Goal: Complete application form

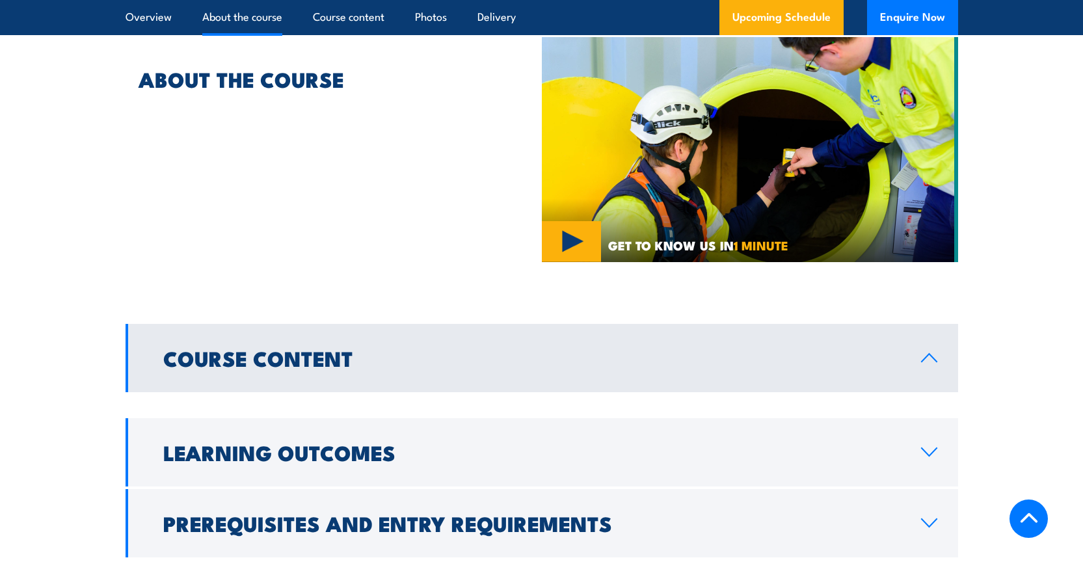
scroll to position [867, 0]
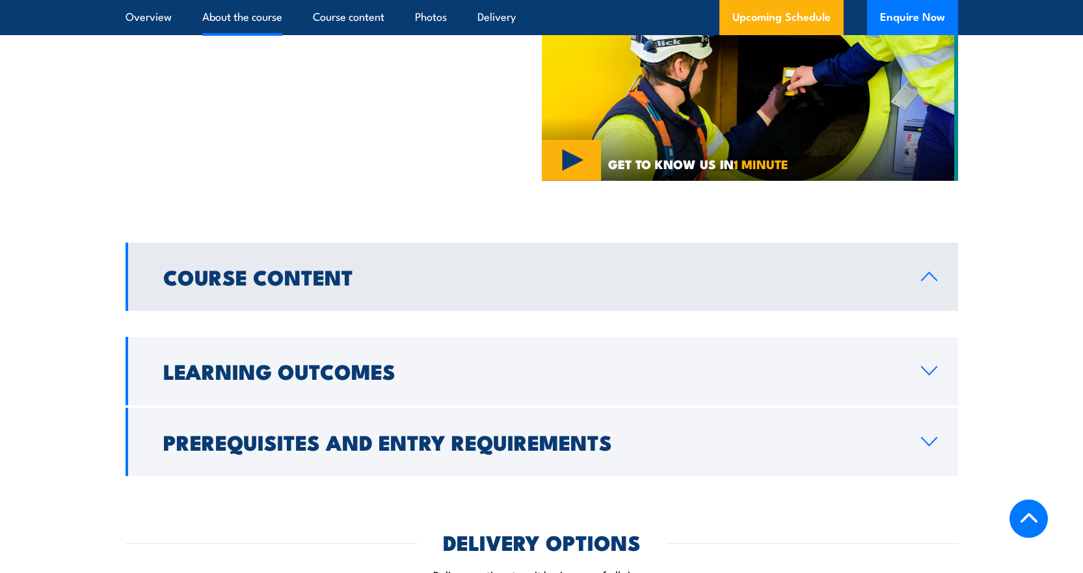
click at [170, 285] on h2 "Course Content" at bounding box center [531, 276] width 737 height 18
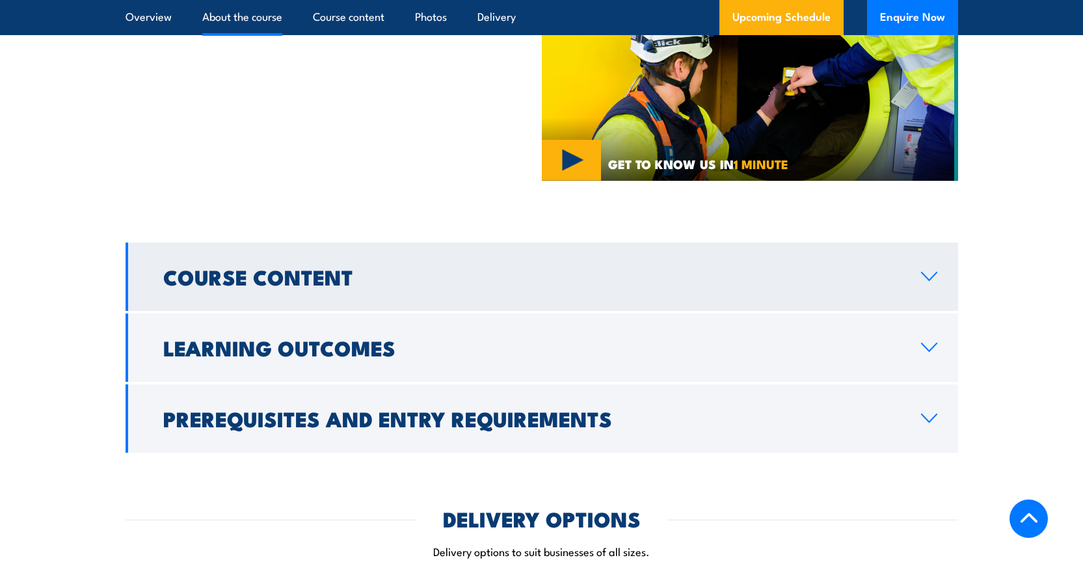
click at [170, 285] on h2 "Course Content" at bounding box center [531, 276] width 737 height 18
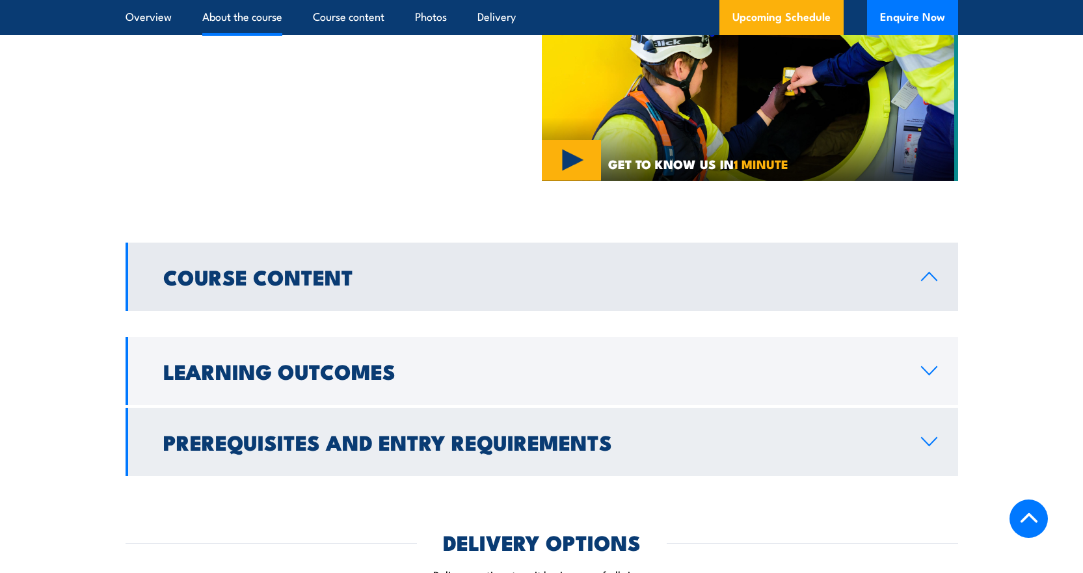
click at [312, 451] on h2 "Prerequisites and Entry Requirements" at bounding box center [531, 441] width 737 height 18
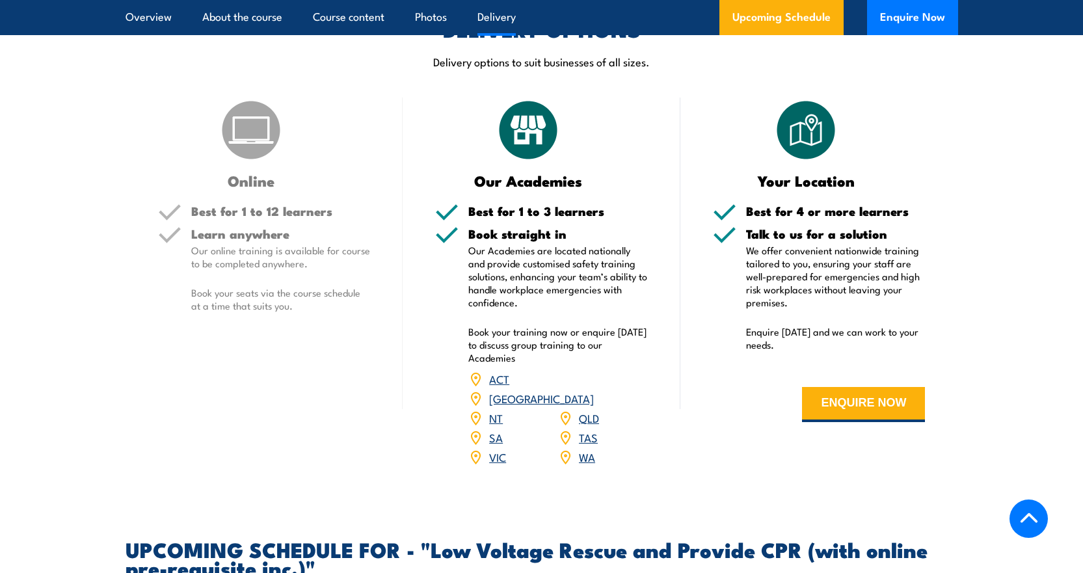
scroll to position [1387, 0]
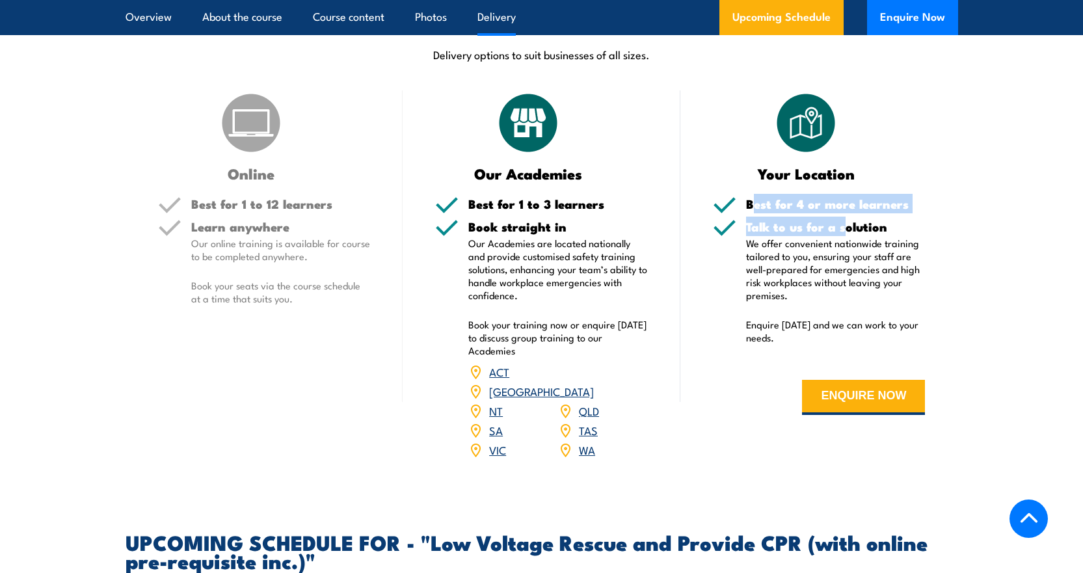
drag, startPoint x: 756, startPoint y: 207, endPoint x: 849, endPoint y: 236, distance: 96.7
click at [849, 236] on div "Best for 4 or more learners Talk to us for a solution We offer convenient natio…" at bounding box center [819, 316] width 213 height 237
click at [849, 260] on p "We offer convenient nationwide training tailored to you, ensuring your staff ar…" at bounding box center [835, 269] width 179 height 65
drag, startPoint x: 795, startPoint y: 348, endPoint x: 763, endPoint y: 332, distance: 35.5
click at [763, 332] on div "Talk to us for a solution We offer convenient nationwide training tailored to y…" at bounding box center [835, 290] width 179 height 140
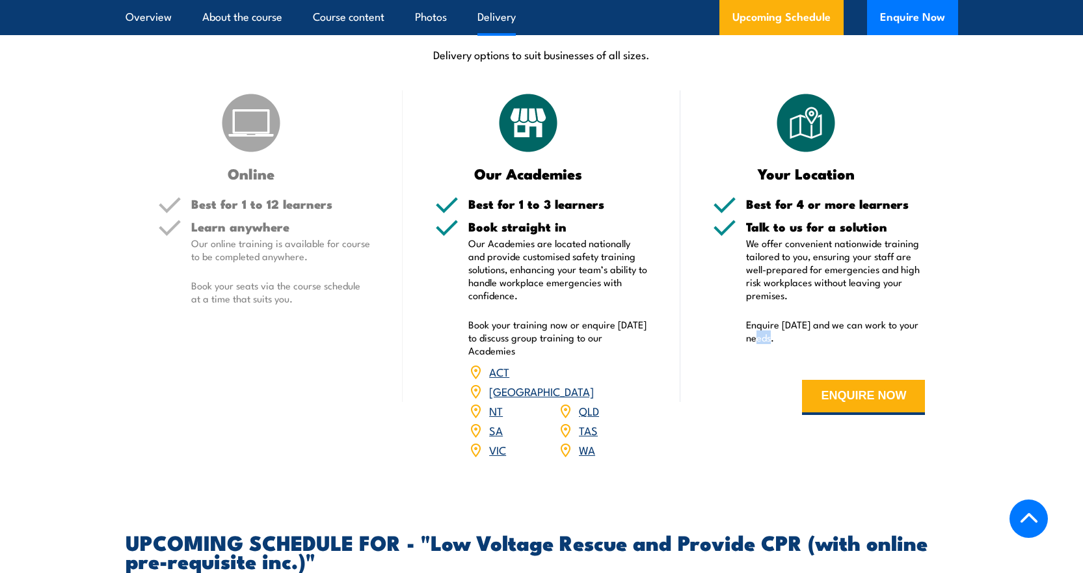
click at [768, 336] on p "Enquire today and we can work to your needs." at bounding box center [835, 331] width 179 height 26
click at [860, 405] on button "ENQUIRE NOW" at bounding box center [863, 397] width 123 height 35
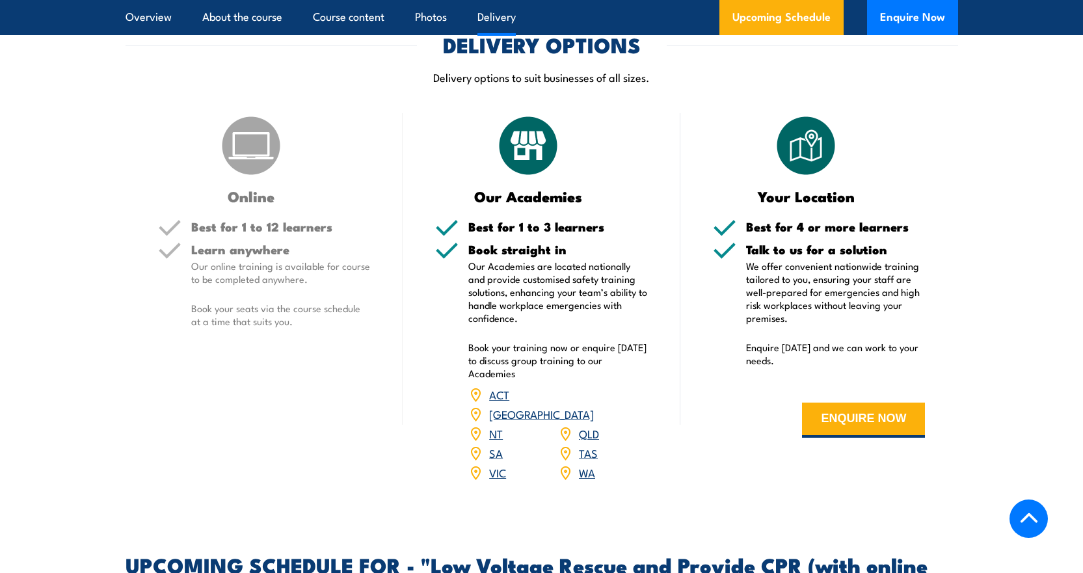
scroll to position [1387, 0]
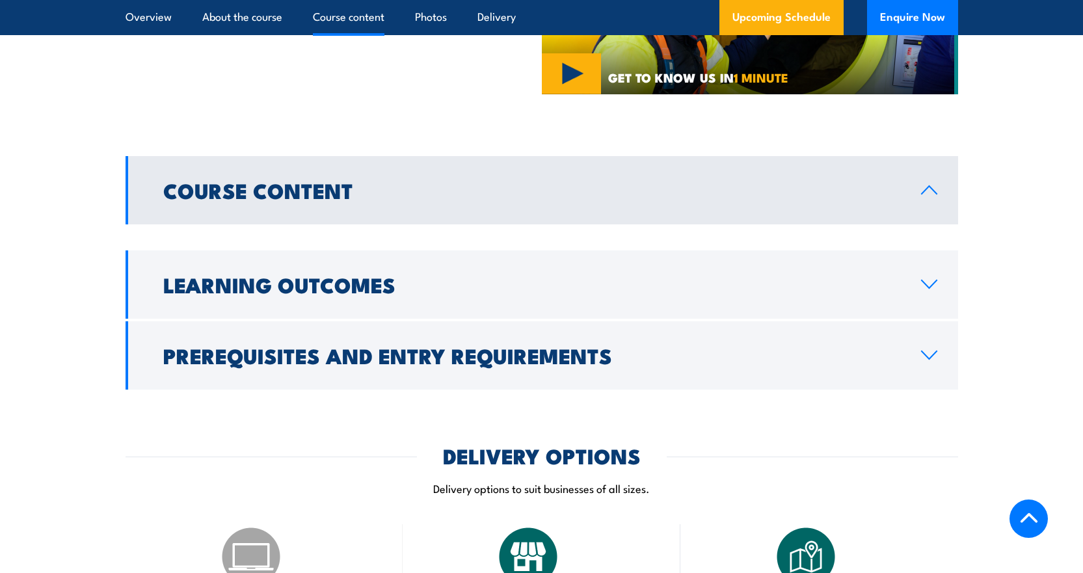
drag, startPoint x: 594, startPoint y: 344, endPoint x: 628, endPoint y: 196, distance: 151.6
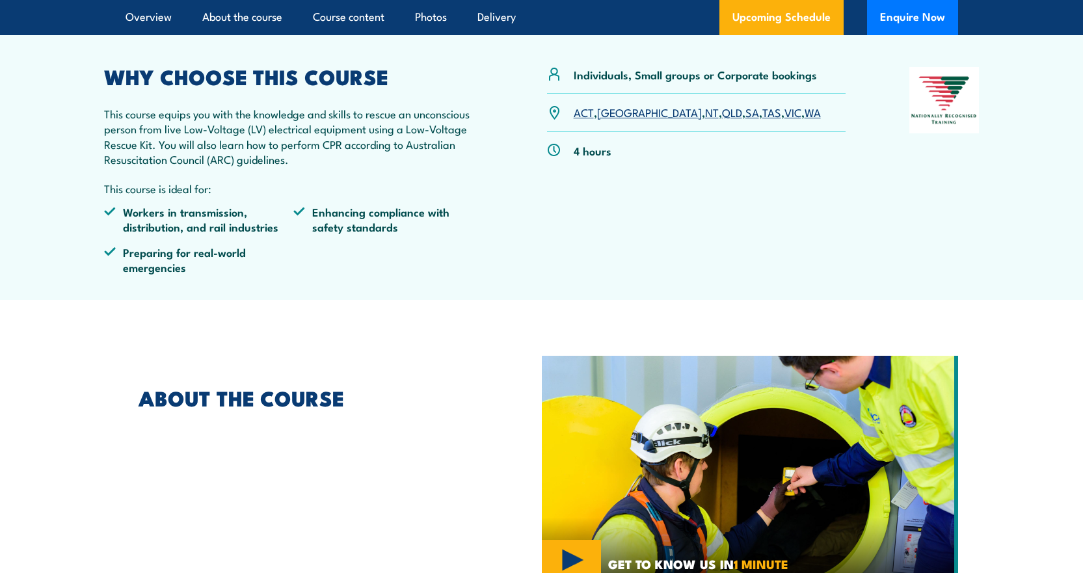
scroll to position [0, 0]
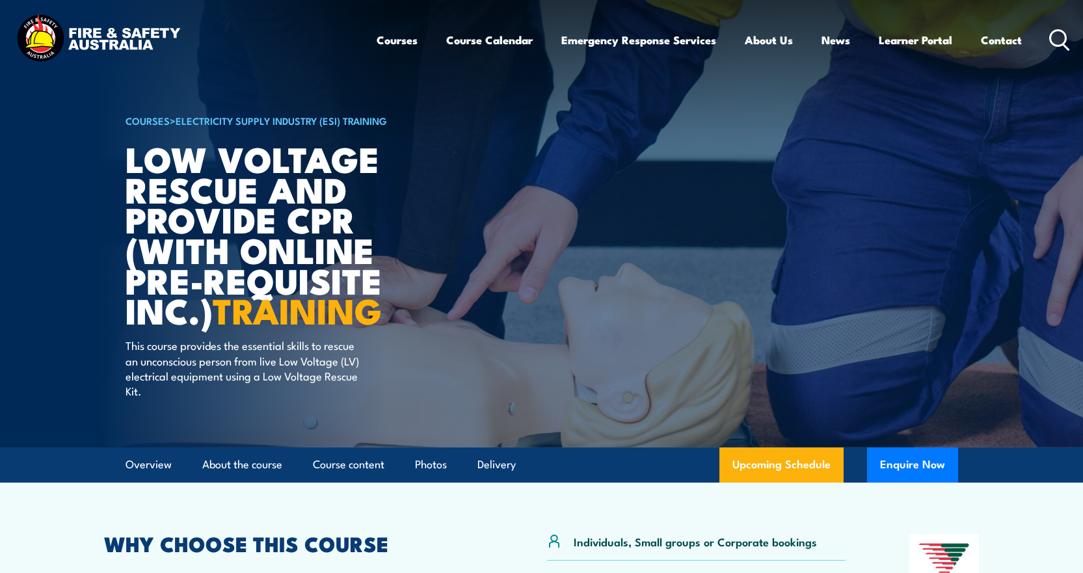
drag, startPoint x: 987, startPoint y: 246, endPoint x: 988, endPoint y: -16, distance: 262.1
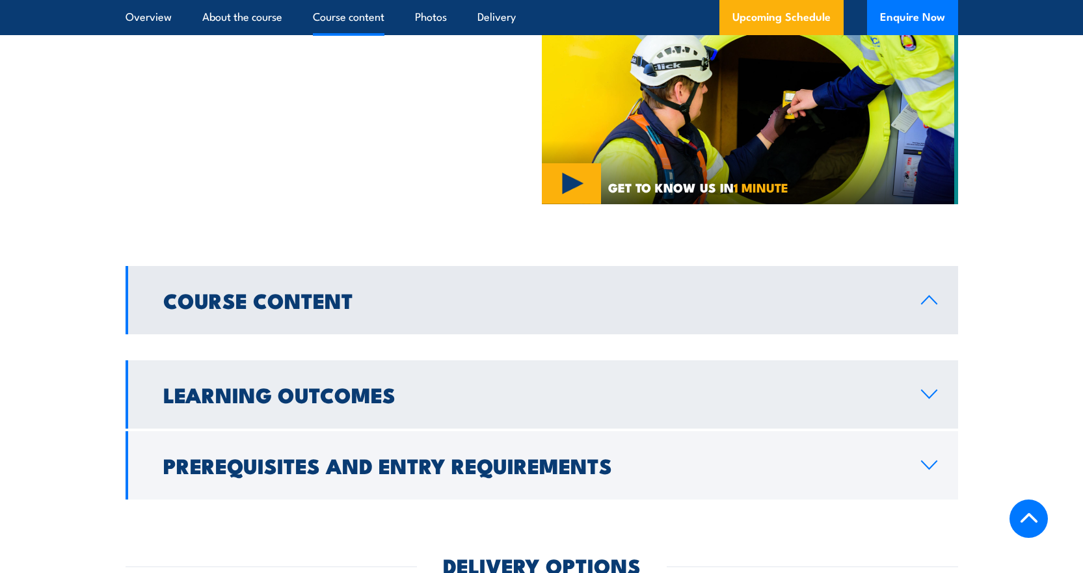
scroll to position [954, 0]
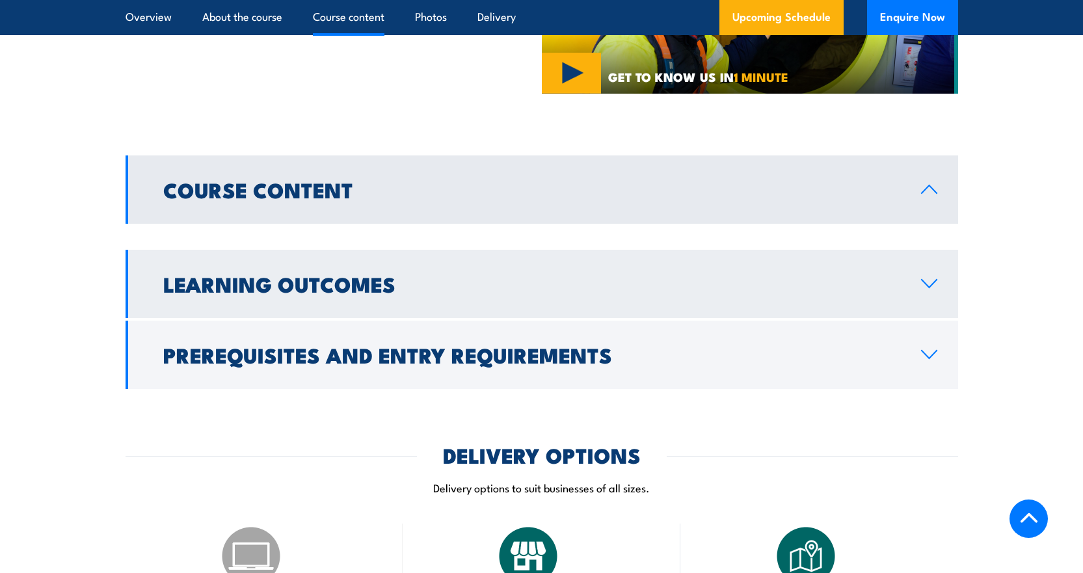
click at [363, 287] on h2 "Learning Outcomes" at bounding box center [531, 283] width 737 height 18
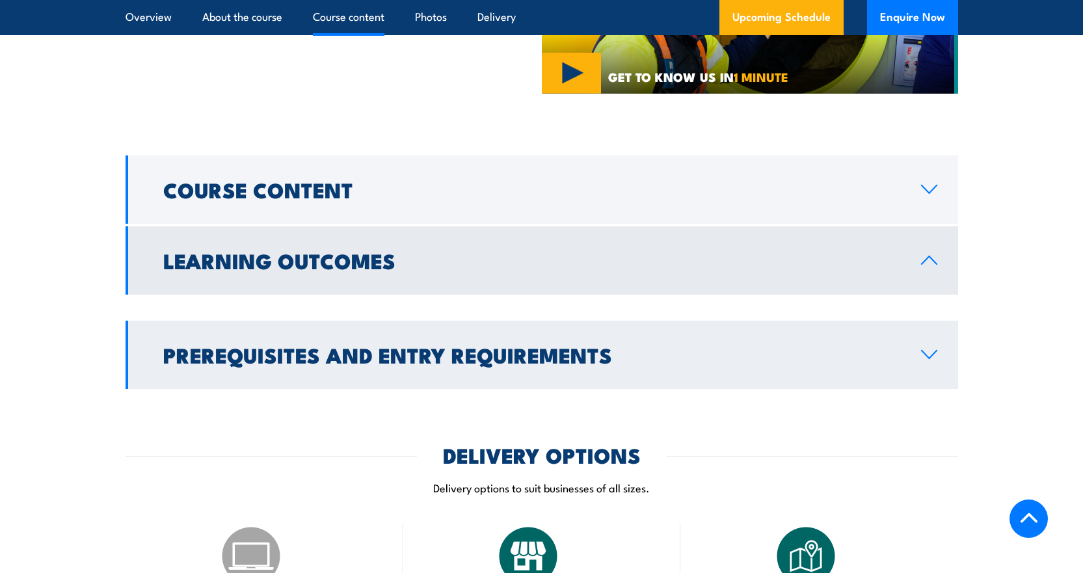
click at [413, 349] on h2 "Prerequisites and Entry Requirements" at bounding box center [531, 354] width 737 height 18
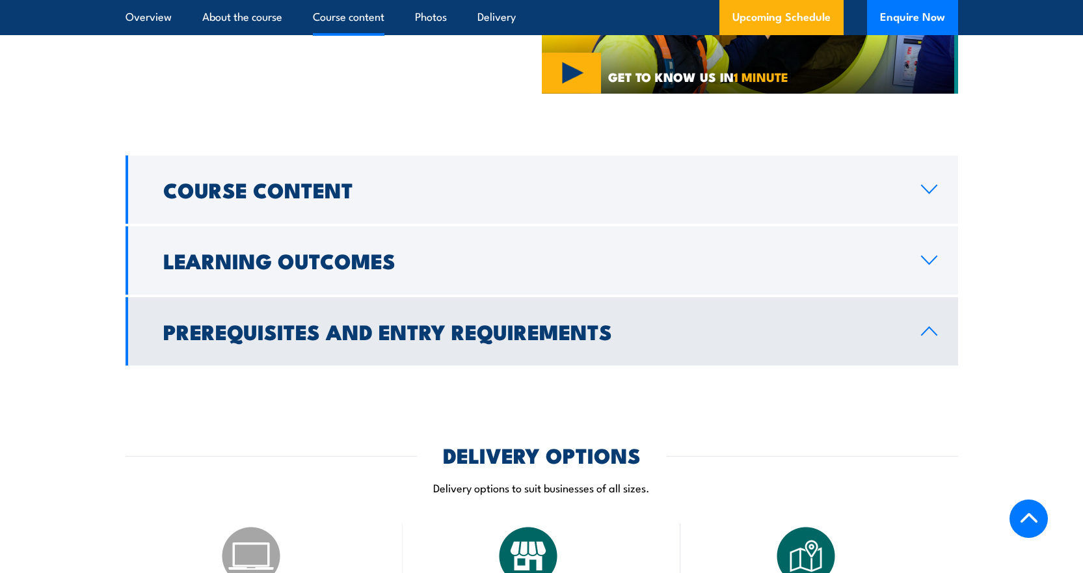
click at [412, 351] on link "Prerequisites and Entry Requirements" at bounding box center [542, 331] width 832 height 68
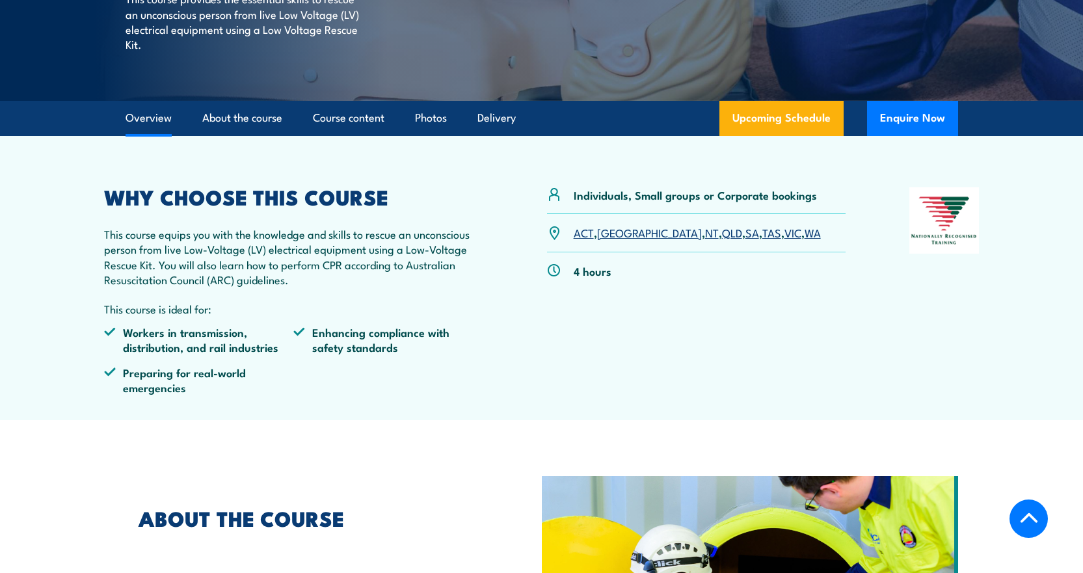
scroll to position [260, 0]
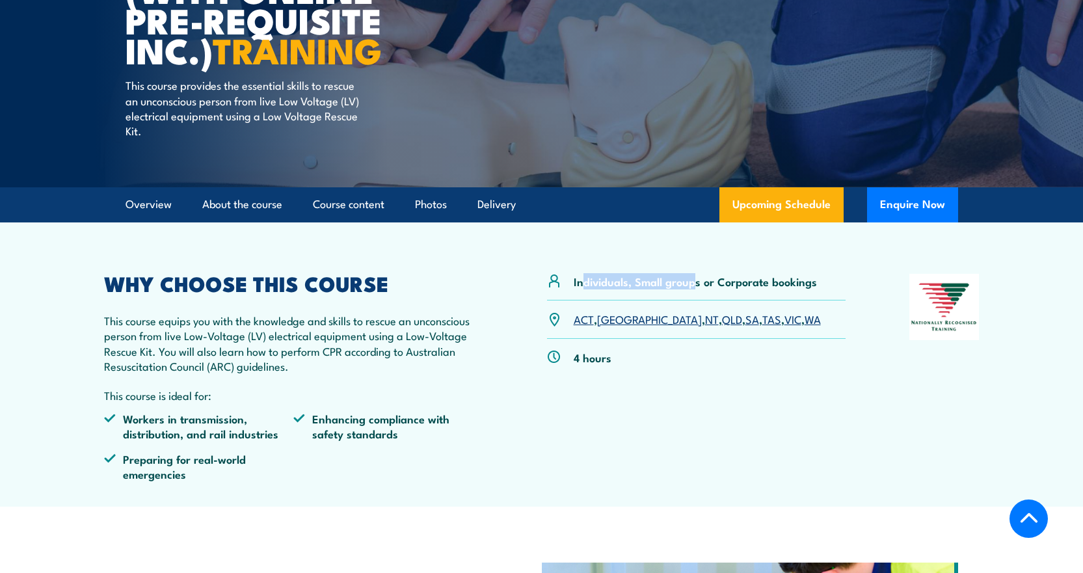
drag, startPoint x: 584, startPoint y: 285, endPoint x: 695, endPoint y: 285, distance: 111.2
click at [695, 285] on p "Individuals, Small groups or Corporate bookings" at bounding box center [695, 281] width 243 height 15
click at [729, 287] on p "Individuals, Small groups or Corporate bookings" at bounding box center [695, 281] width 243 height 15
click at [344, 200] on link "Course content" at bounding box center [349, 204] width 72 height 34
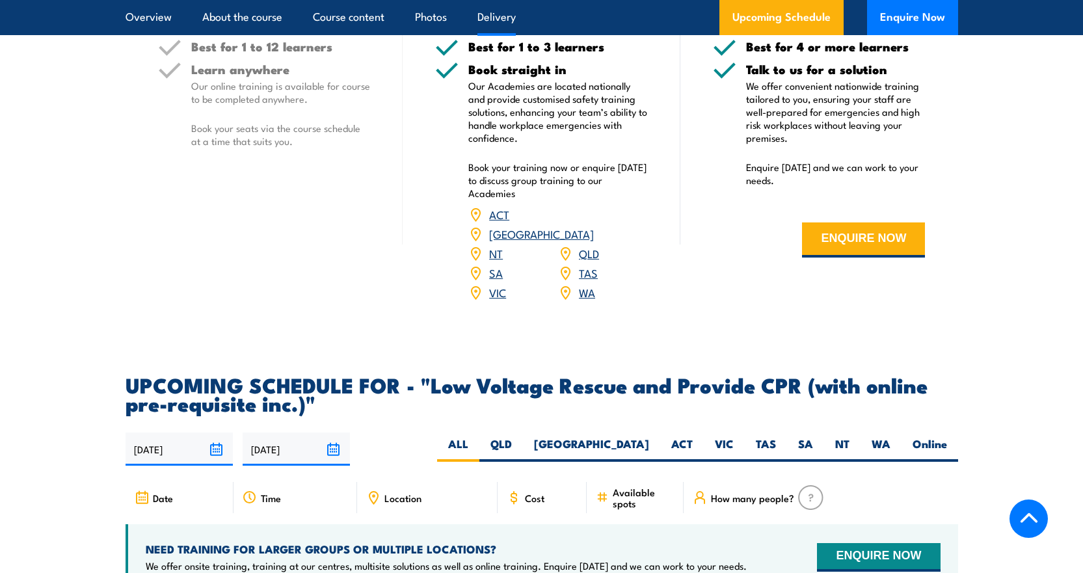
scroll to position [1723, 0]
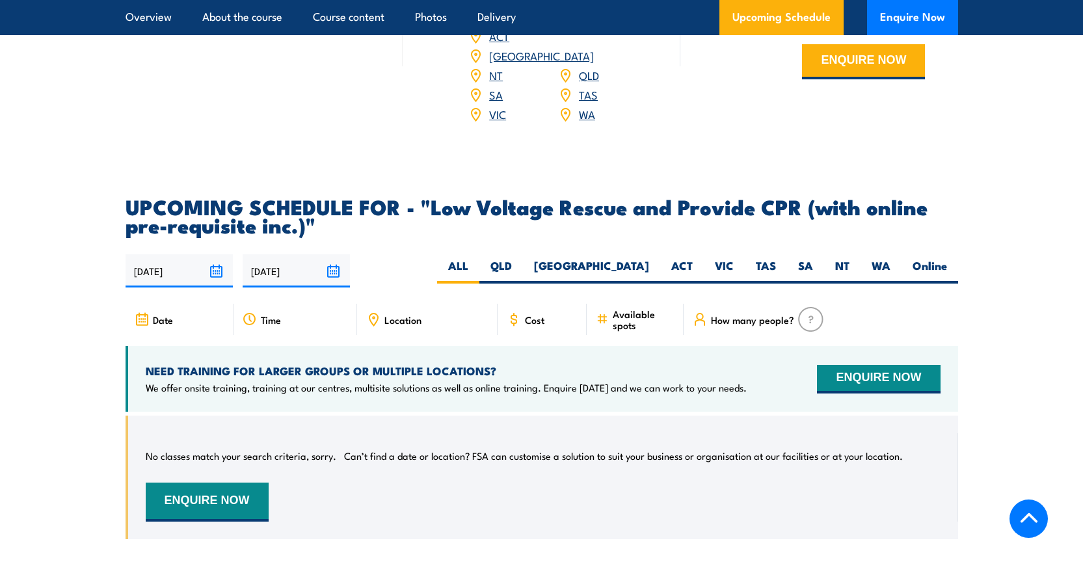
scroll to position [1724, 0]
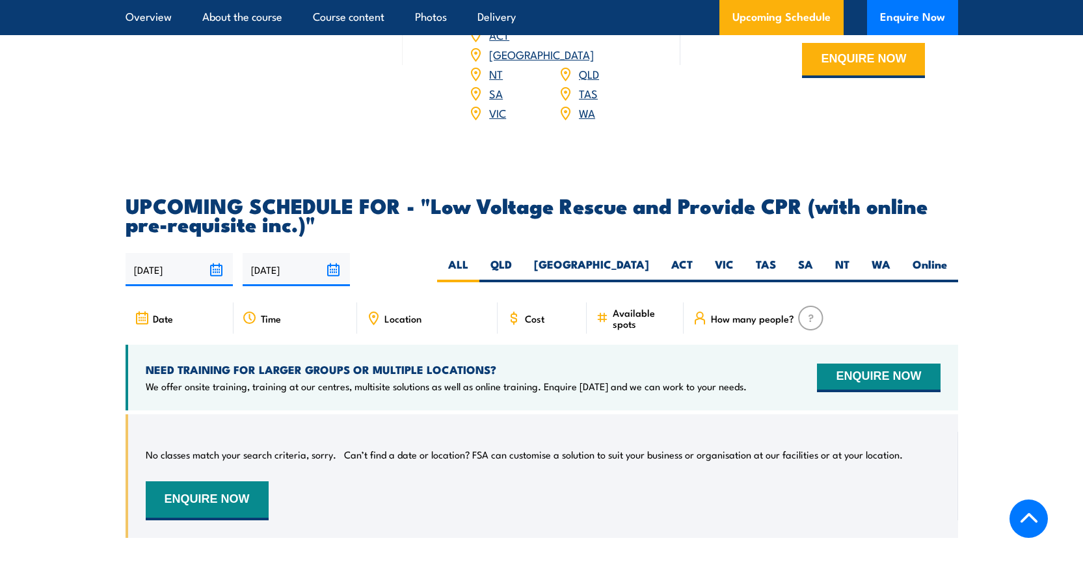
drag, startPoint x: 864, startPoint y: 354, endPoint x: 577, endPoint y: 368, distance: 286.5
click at [581, 380] on p "We offer onsite training, training at our centres, multisite solutions as well …" at bounding box center [446, 386] width 601 height 13
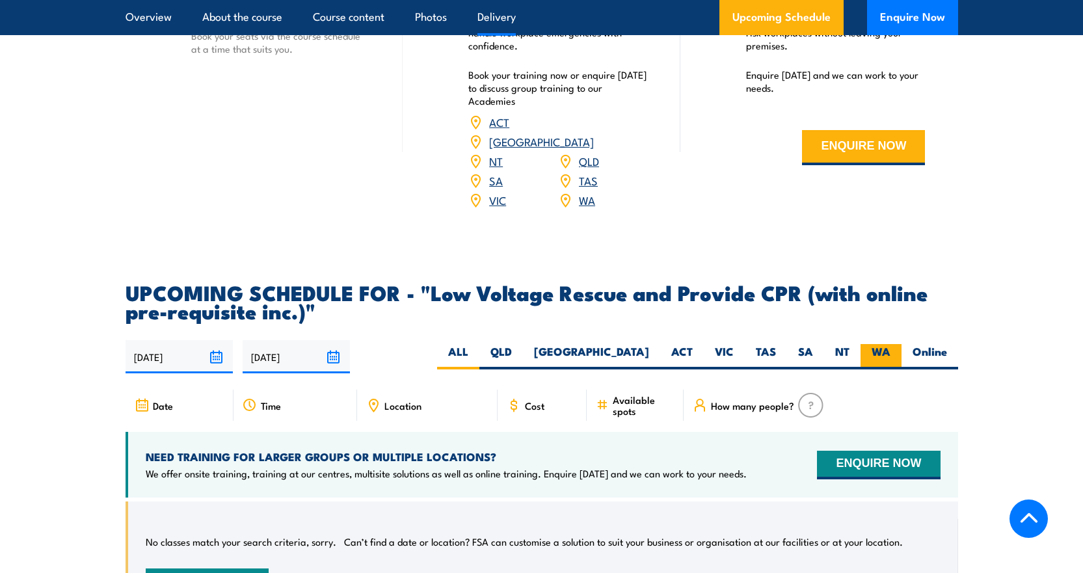
click at [884, 344] on label "WA" at bounding box center [880, 356] width 41 height 25
click at [890, 344] on input "WA" at bounding box center [894, 348] width 8 height 8
radio input "true"
click at [744, 399] on div "How many people?" at bounding box center [820, 405] width 274 height 31
click at [718, 400] on span "How many people?" at bounding box center [752, 405] width 83 height 11
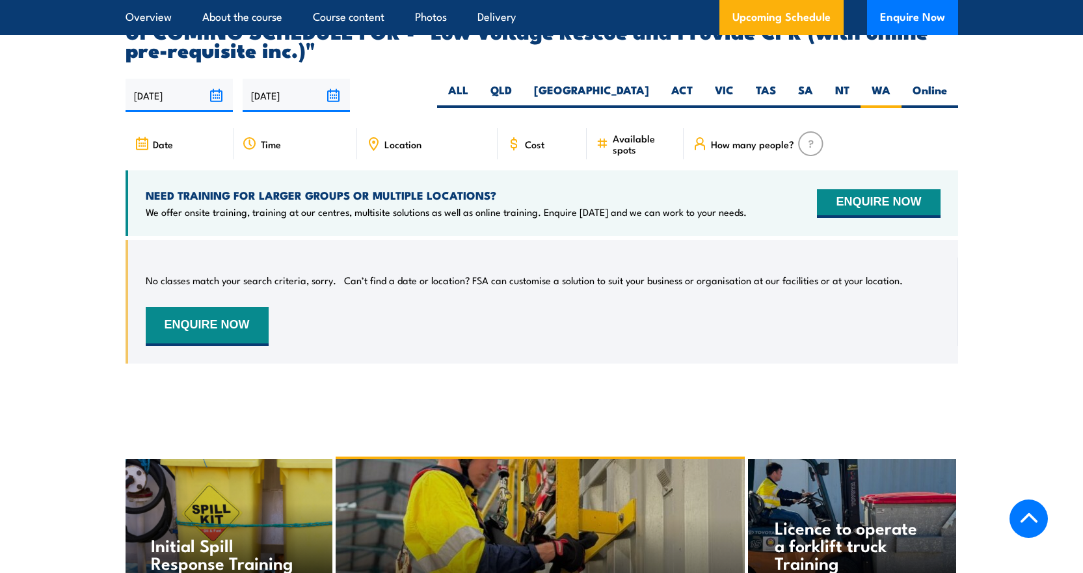
scroll to position [1900, 0]
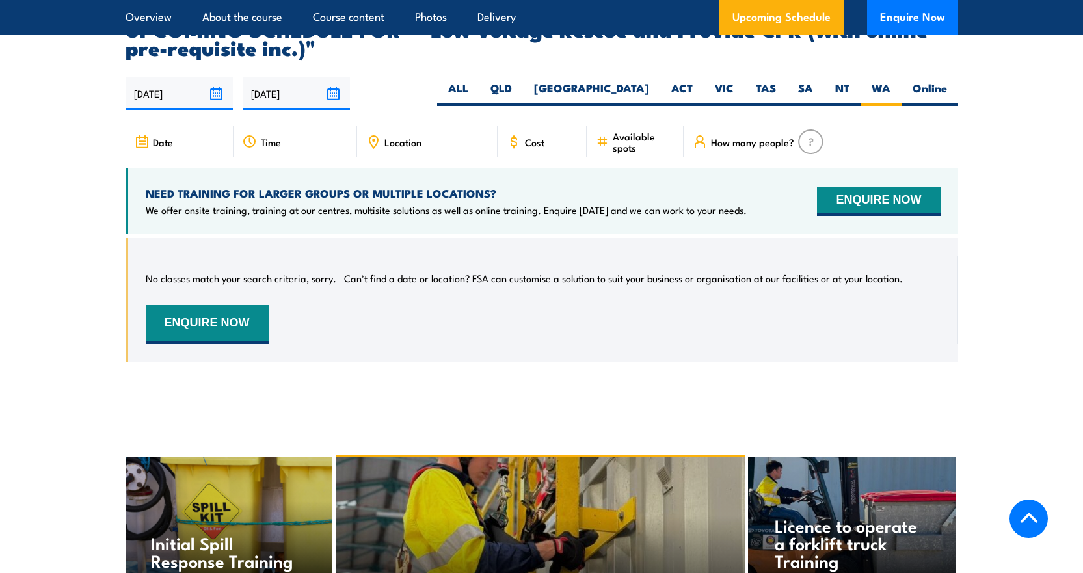
click at [704, 135] on icon at bounding box center [700, 142] width 14 height 14
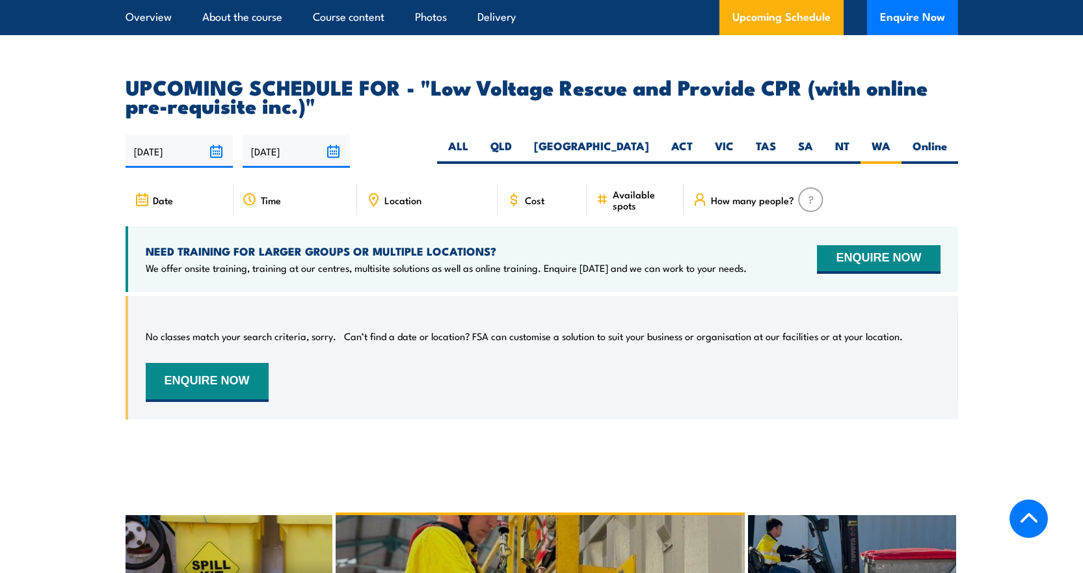
scroll to position [1814, 0]
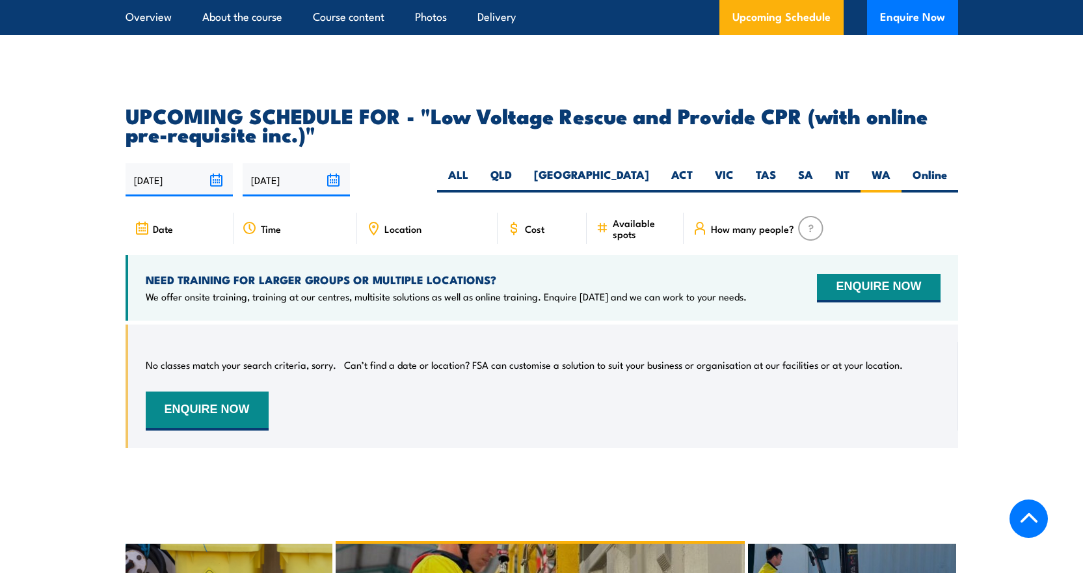
click at [336, 163] on input "18/03/2026" at bounding box center [296, 179] width 107 height 33
click at [414, 121] on h2 "UPCOMING SCHEDULE FOR - "Low Voltage Rescue and Provide CPR (with online pre-re…" at bounding box center [542, 124] width 832 height 36
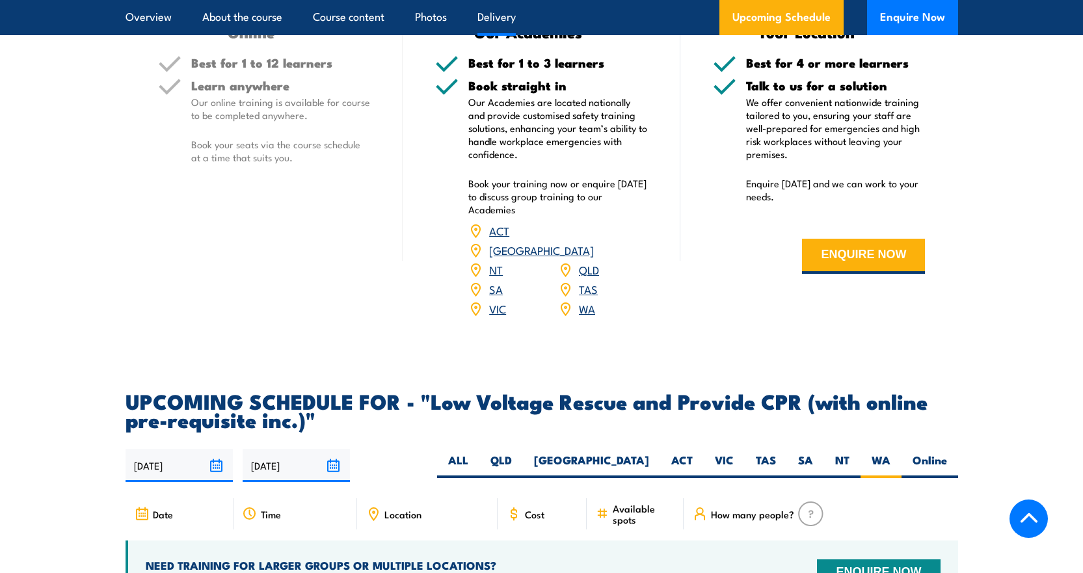
scroll to position [1467, 0]
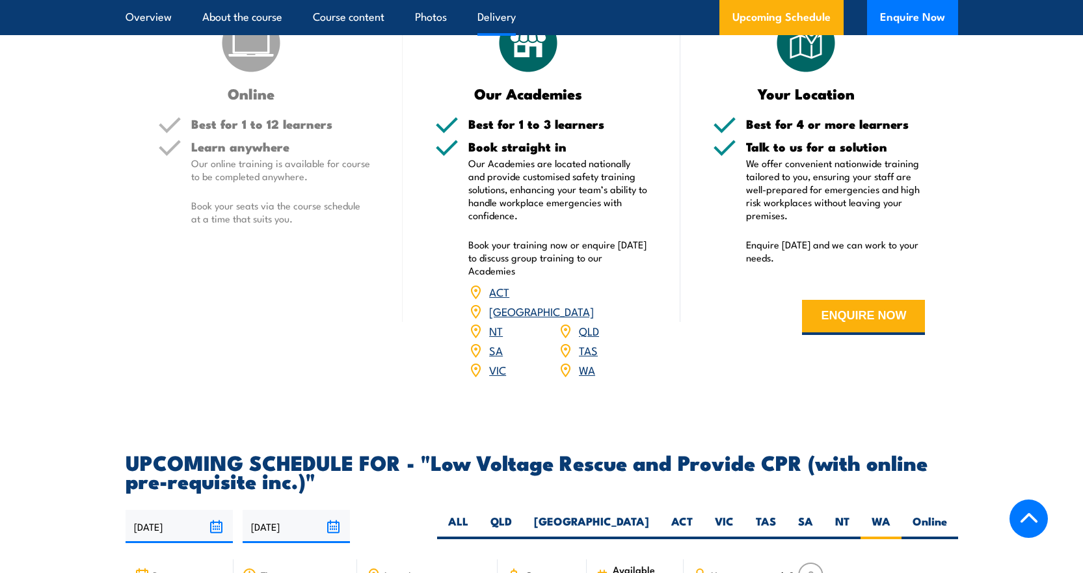
click at [581, 362] on link "WA" at bounding box center [587, 370] width 16 height 16
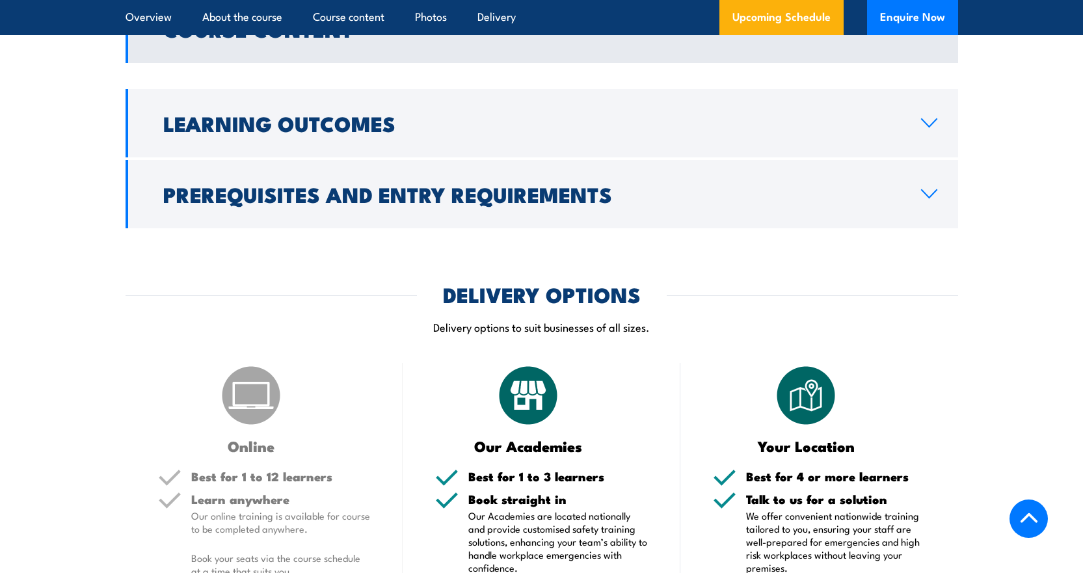
scroll to position [947, 0]
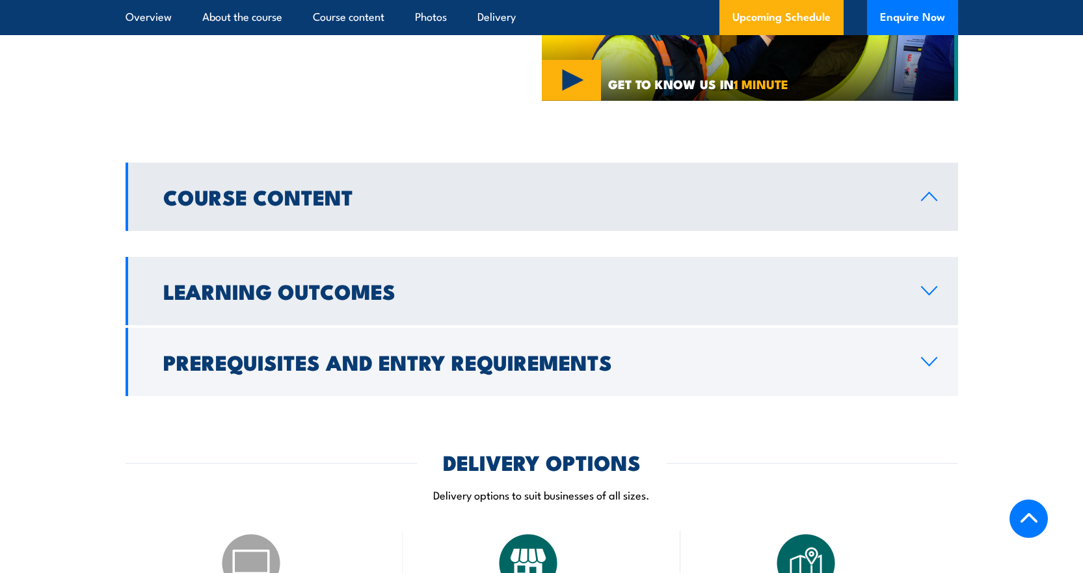
click at [426, 296] on h2 "Learning Outcomes" at bounding box center [531, 291] width 737 height 18
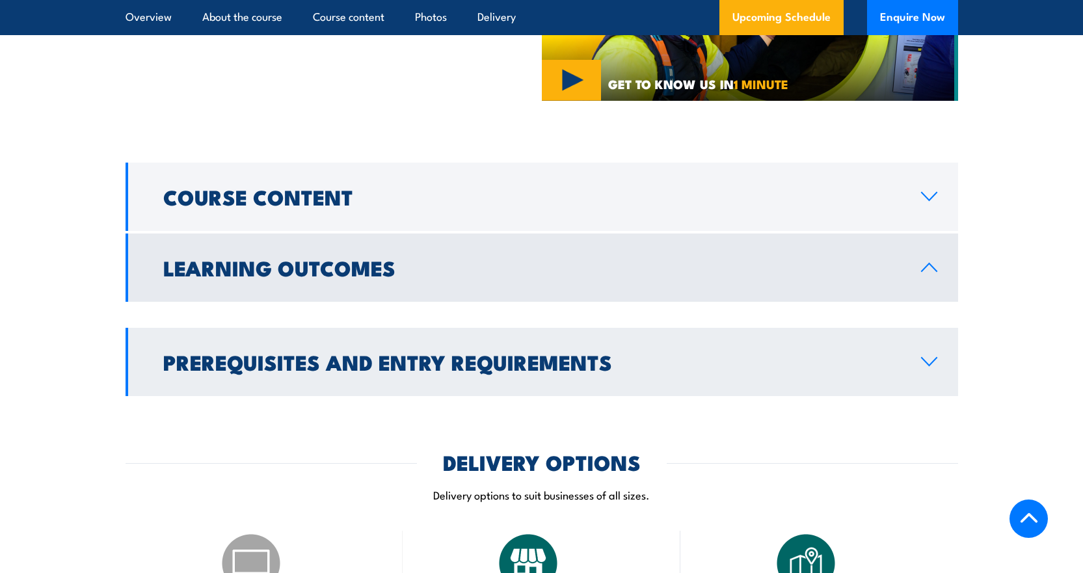
click at [426, 352] on h2 "Prerequisites and Entry Requirements" at bounding box center [531, 361] width 737 height 18
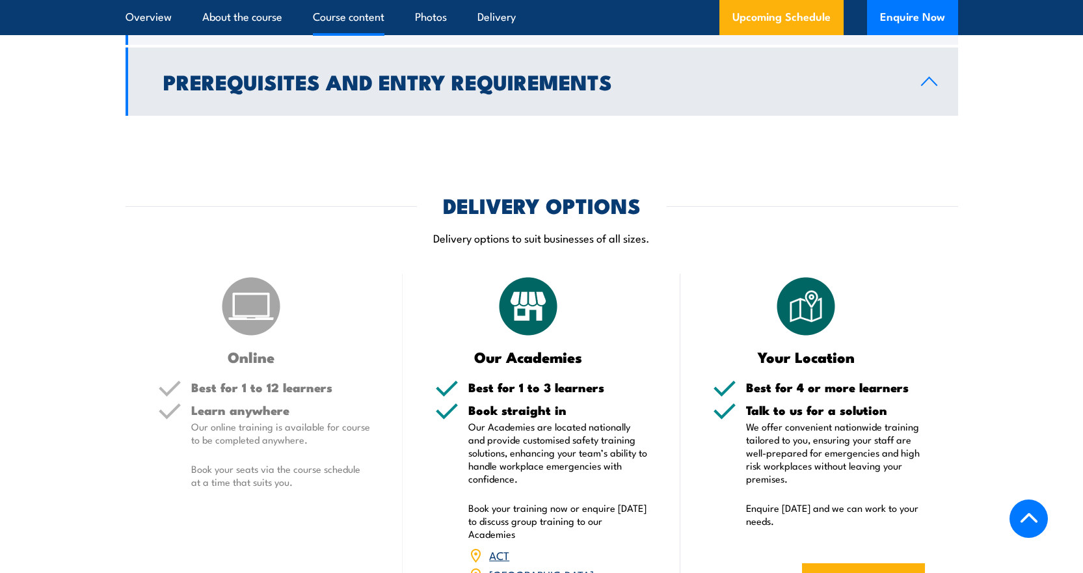
scroll to position [1380, 0]
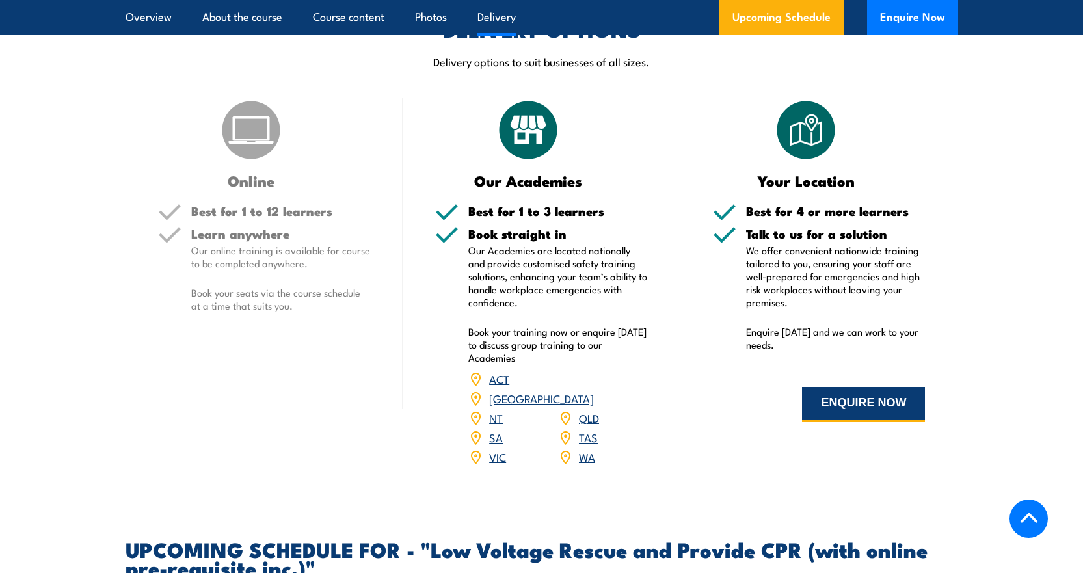
click at [841, 406] on button "ENQUIRE NOW" at bounding box center [863, 404] width 123 height 35
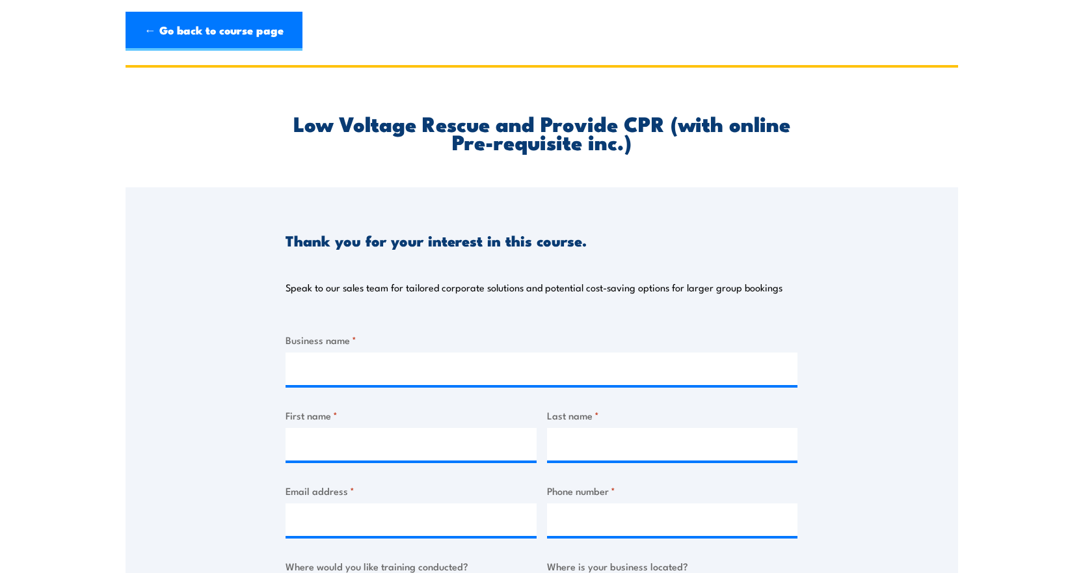
type input "MRL / CSI"
type input "[PERSON_NAME]"
type input "Berkhout"
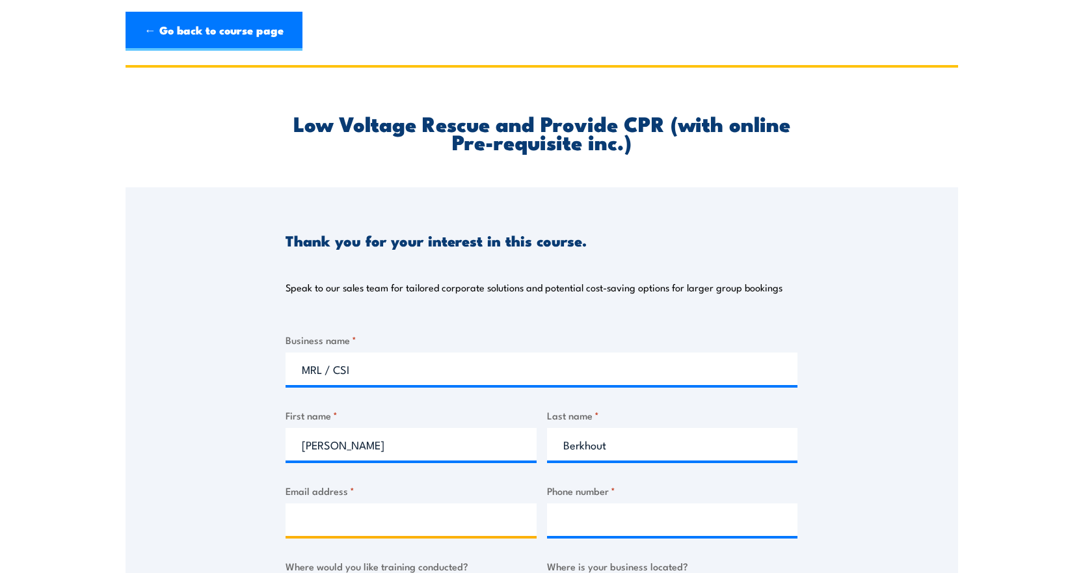
type input "[PERSON_NAME][EMAIL_ADDRESS][PERSON_NAME][DOMAIN_NAME]"
type input "0427020142"
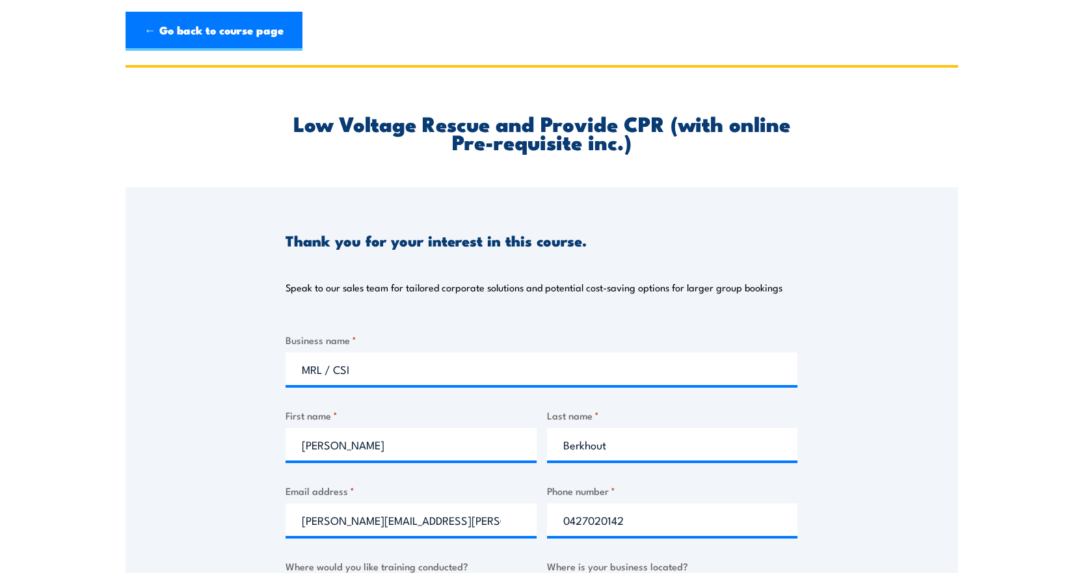
select select "WA"
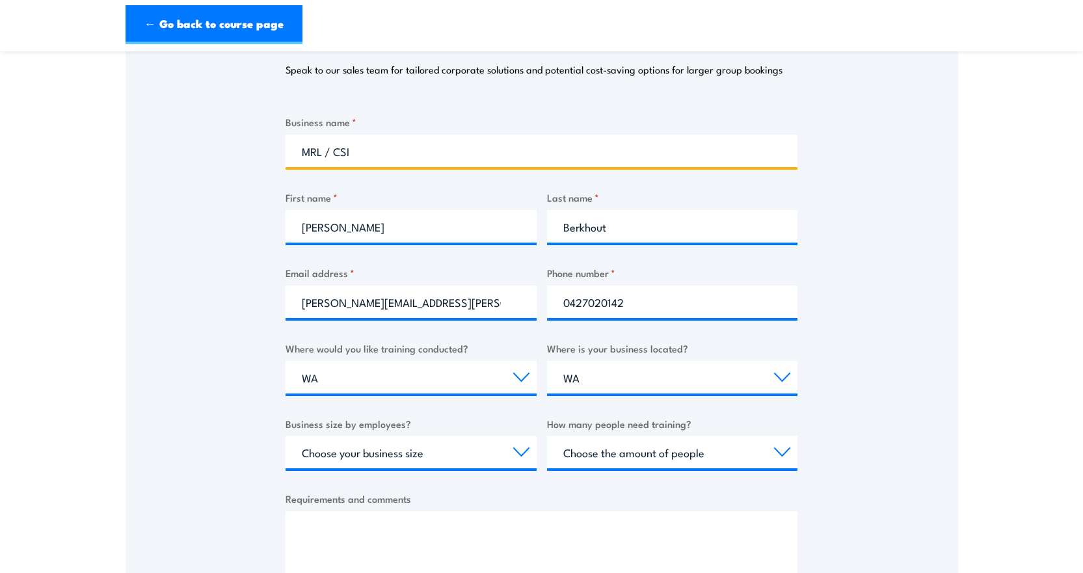
scroll to position [260, 0]
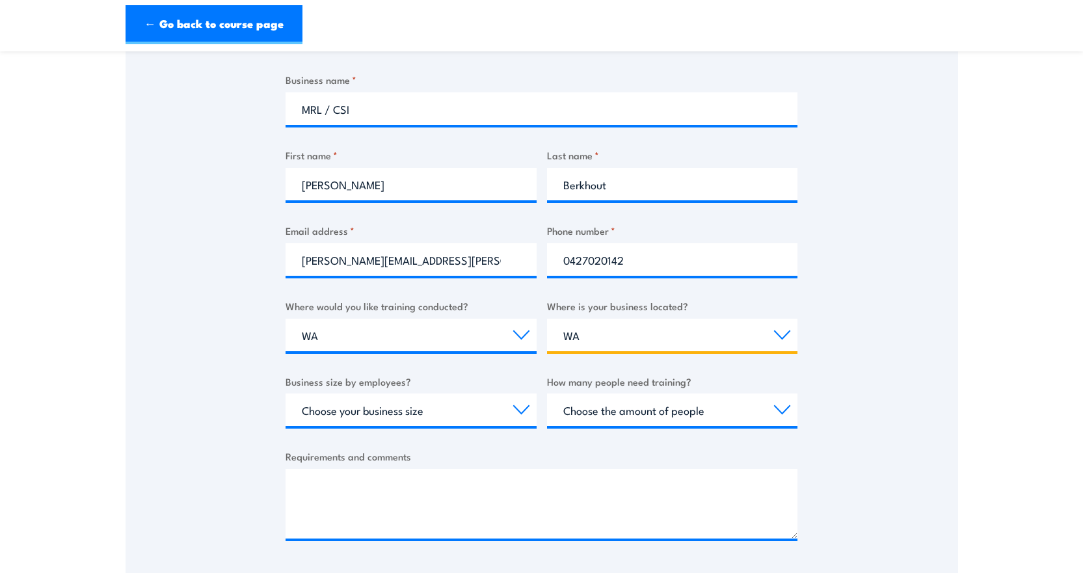
click at [585, 336] on select "Select a state or territory [GEOGRAPHIC_DATA] [GEOGRAPHIC_DATA] [GEOGRAPHIC_DAT…" at bounding box center [672, 335] width 251 height 33
drag, startPoint x: 136, startPoint y: 443, endPoint x: 172, endPoint y: 436, distance: 37.1
click at [140, 441] on div "Thank you for your interest in this course. Speak to our sales team for tailore…" at bounding box center [542, 252] width 832 height 650
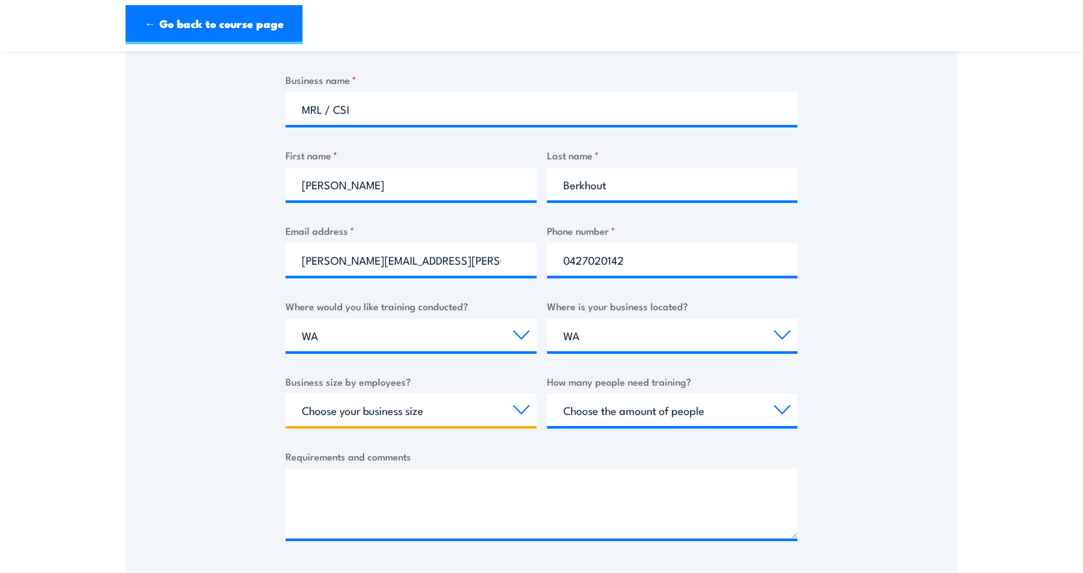
click at [371, 416] on select "Choose your business size 1 to 19 20 to 199 200+" at bounding box center [410, 409] width 251 height 33
select select "200+"
click at [285, 393] on select "Choose your business size 1 to 19 20 to 199 200+" at bounding box center [410, 409] width 251 height 33
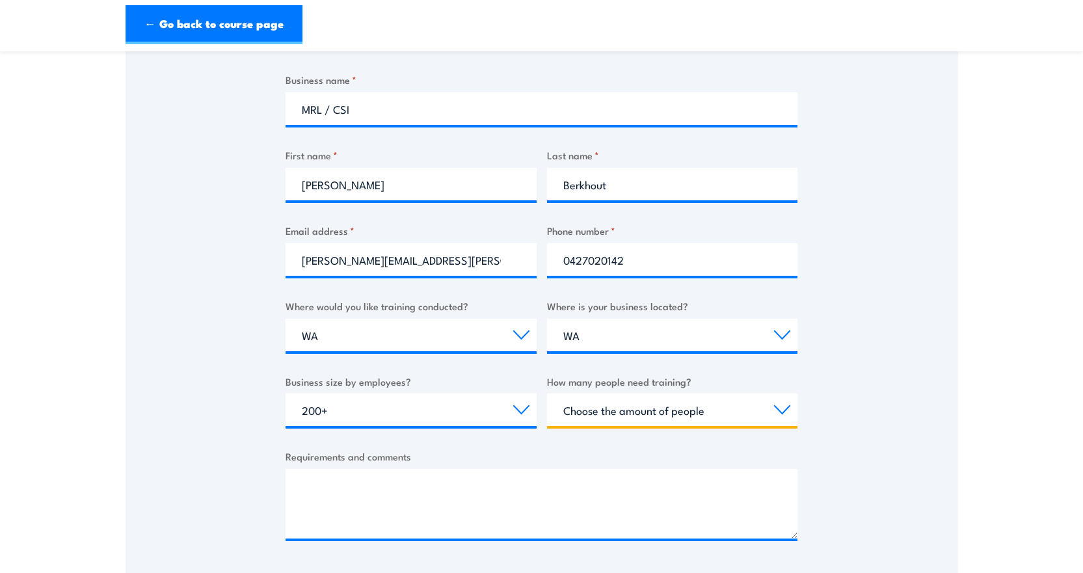
click at [705, 399] on select "Choose the amount of people 1 to 4 5 to 19 20+" at bounding box center [672, 409] width 251 height 33
select select "5 to 19"
click at [547, 393] on select "Choose the amount of people 1 to 4 5 to 19 20+" at bounding box center [672, 409] width 251 height 33
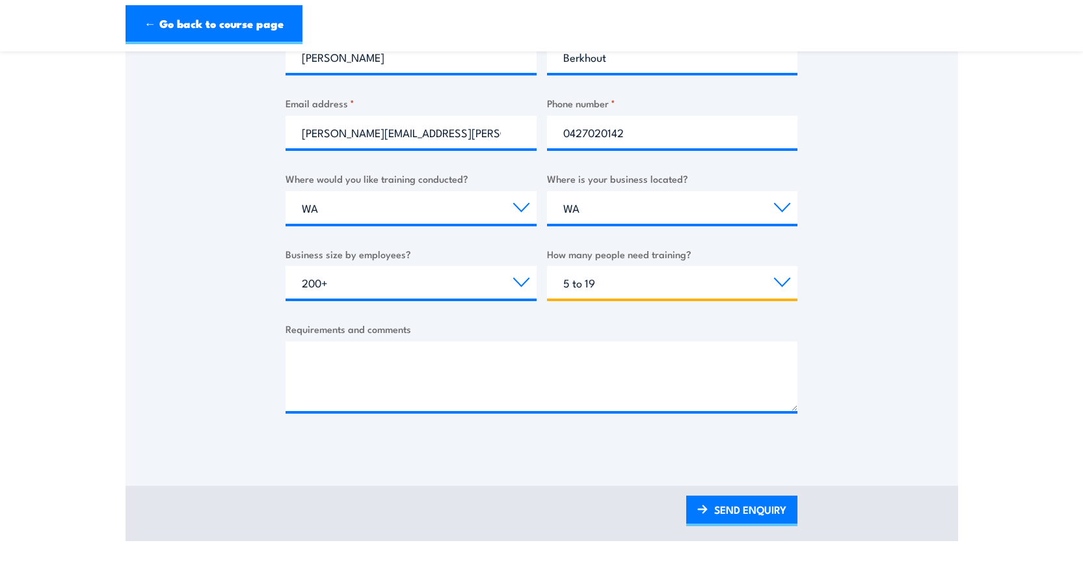
scroll to position [520, 0]
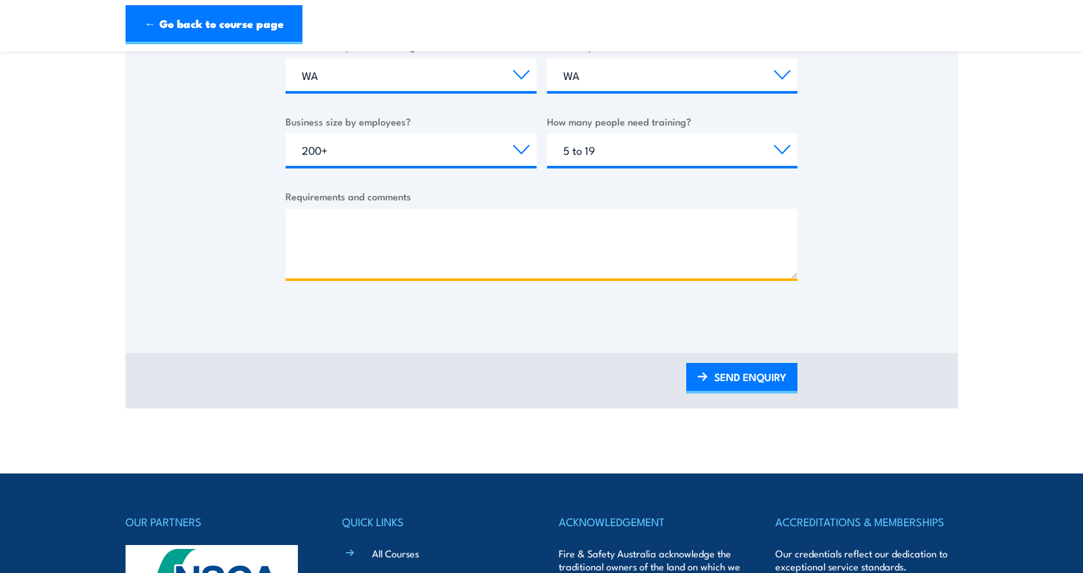
click at [397, 271] on textarea "Requirements and comments" at bounding box center [541, 244] width 512 height 70
paste textarea "HLTAID009 Provide [MEDICAL_DATA] UETDRRF004 Perform rescue from a live LV panel"
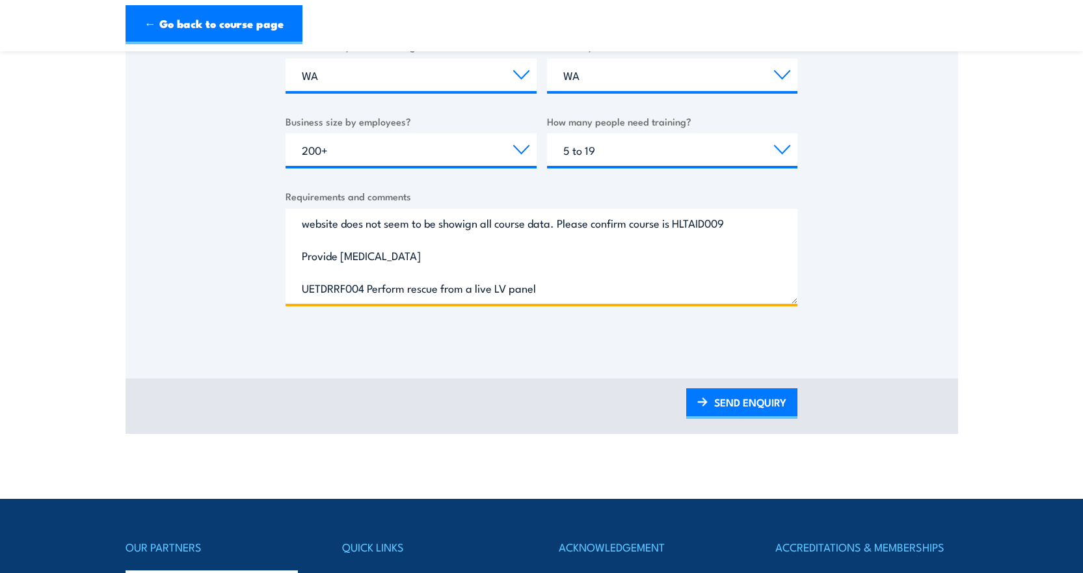
scroll to position [0, 0]
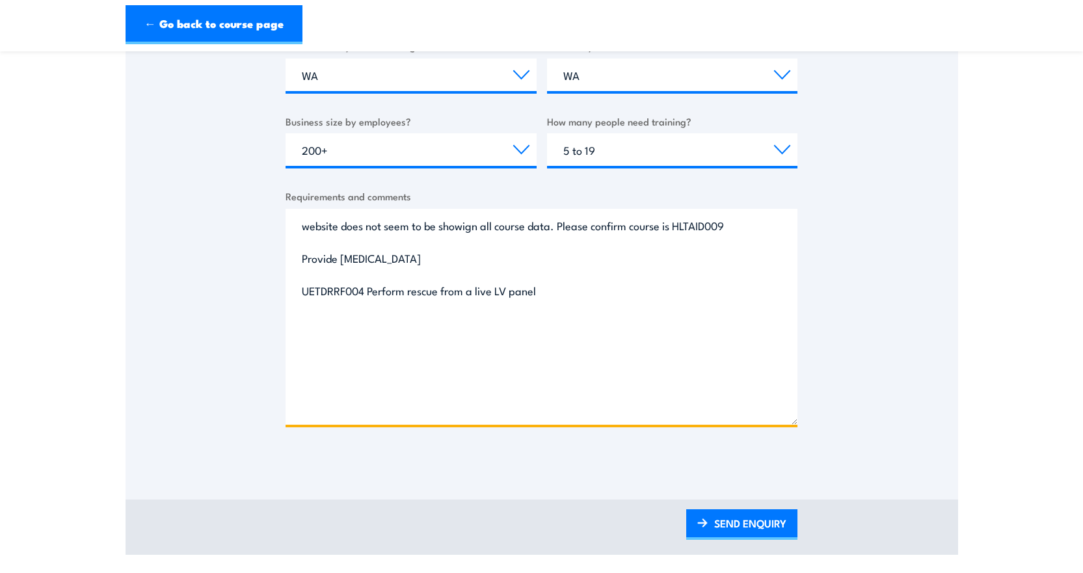
drag, startPoint x: 791, startPoint y: 276, endPoint x: 805, endPoint y: 477, distance: 200.8
click at [805, 463] on div "Thank you for your interest in this course. Speak to our sales team for tailore…" at bounding box center [542, 65] width 832 height 796
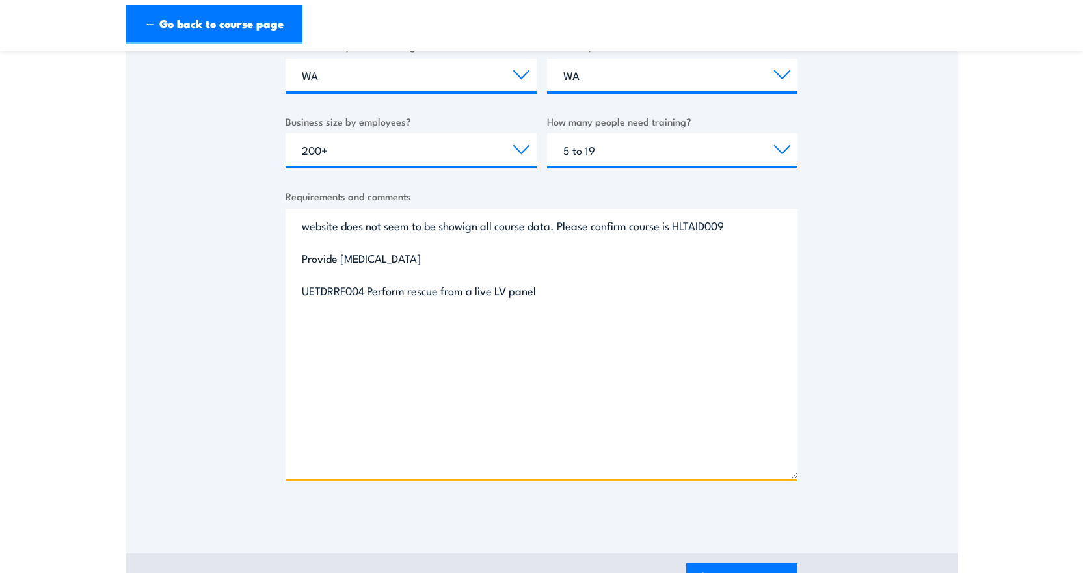
click at [674, 227] on textarea "website does not seem to be showign all course data. Please confirm course is H…" at bounding box center [541, 344] width 512 height 270
click at [680, 324] on textarea "website does not seem to be showign all course data. Please confirm course is: …" at bounding box center [541, 344] width 512 height 270
click at [594, 282] on textarea "website does not seem to be showign all course data. Please confirm course is: …" at bounding box center [541, 344] width 512 height 270
click at [597, 261] on textarea "website does not seem to be showign all course data. Please confirm course is: …" at bounding box center [541, 344] width 512 height 270
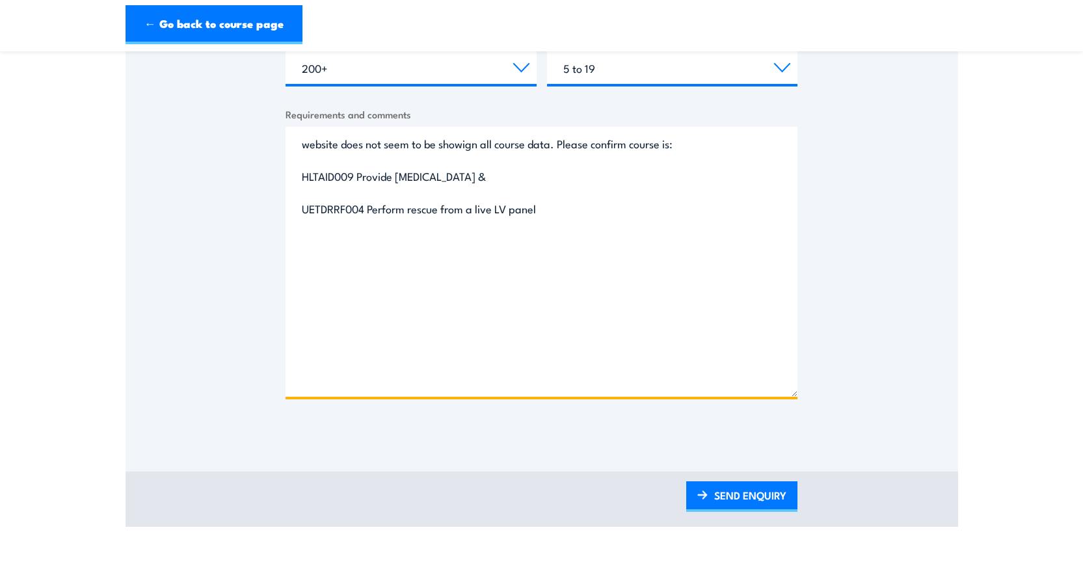
scroll to position [694, 0]
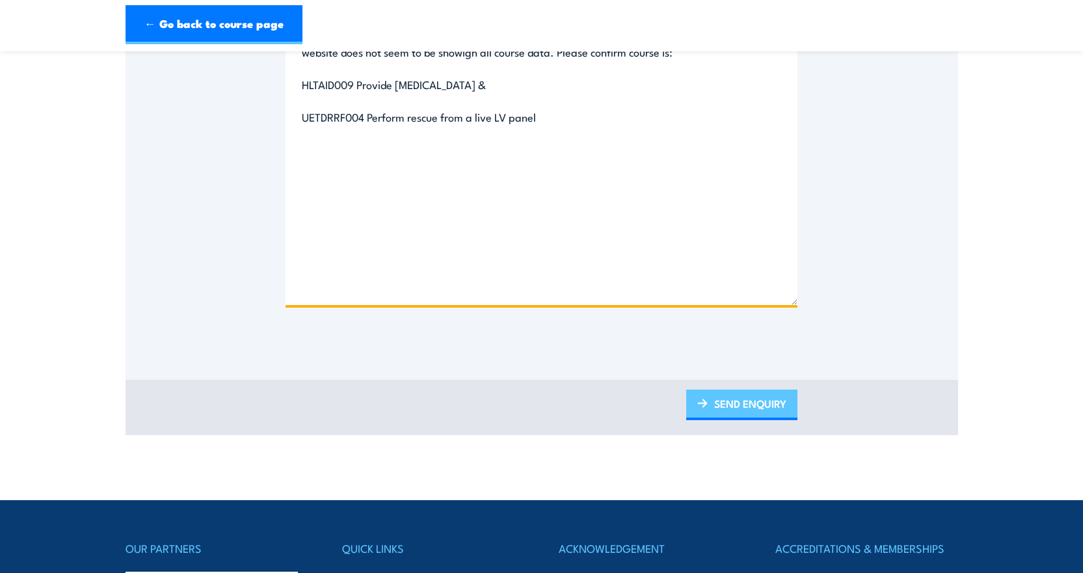
type textarea "website does not seem to be showign all course data. Please confirm course is: …"
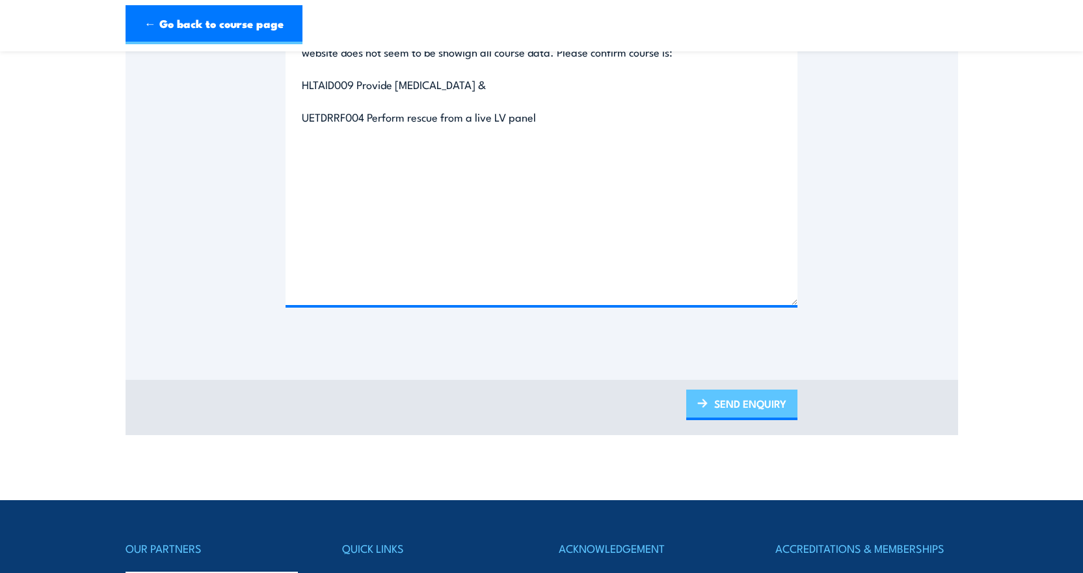
click at [738, 406] on link "SEND ENQUIRY" at bounding box center [741, 405] width 111 height 31
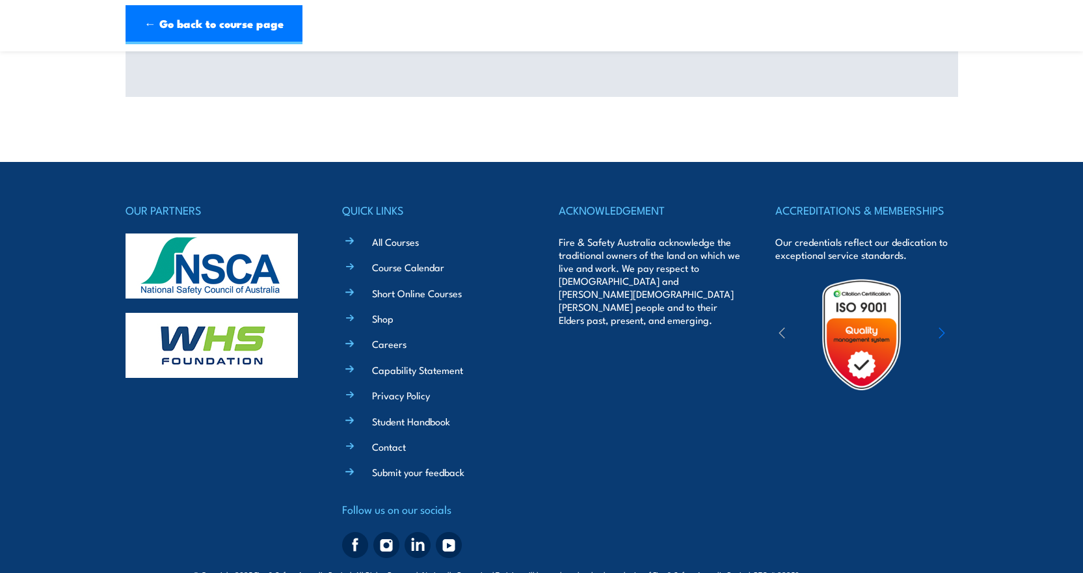
scroll to position [0, 0]
